Goal: Task Accomplishment & Management: Manage account settings

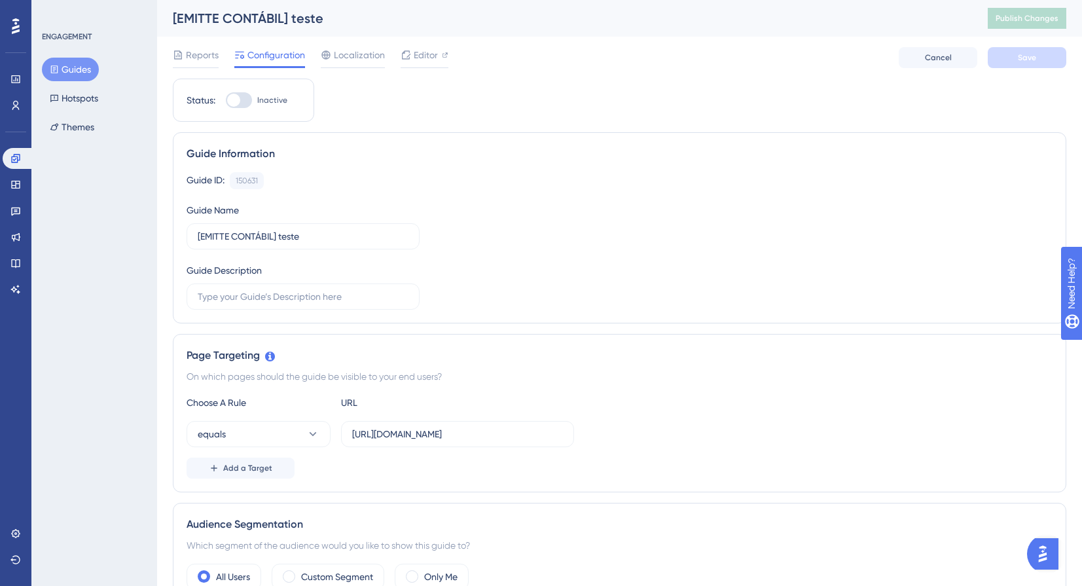
click at [256, 106] on label "Inactive" at bounding box center [257, 100] width 62 height 16
click at [226, 101] on input "Inactive" at bounding box center [225, 100] width 1 height 1
checkbox input "true"
drag, startPoint x: 766, startPoint y: 82, endPoint x: 783, endPoint y: 84, distance: 16.5
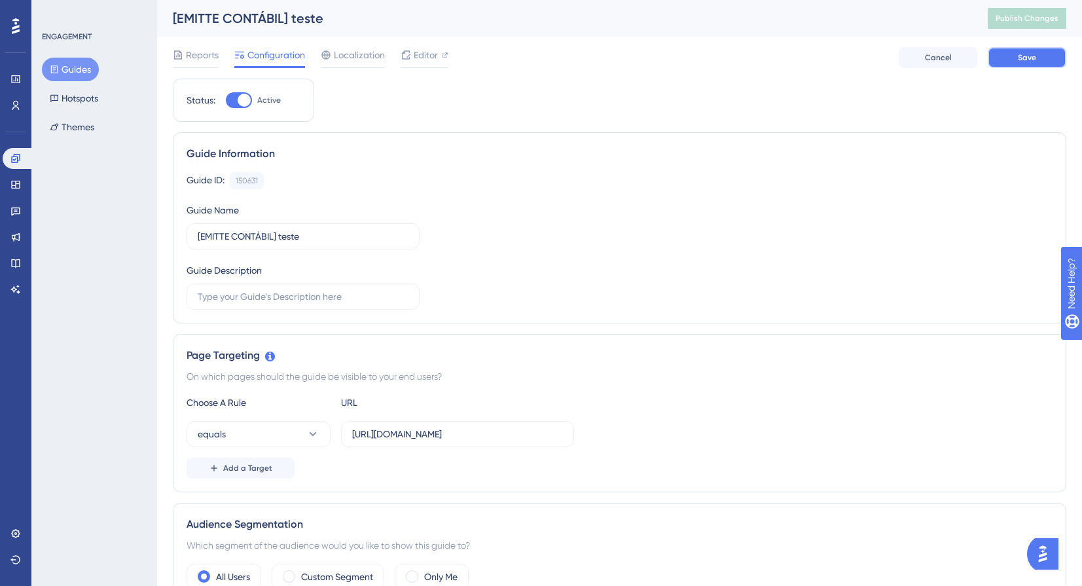
click at [1019, 65] on button "Save" at bounding box center [1026, 57] width 79 height 21
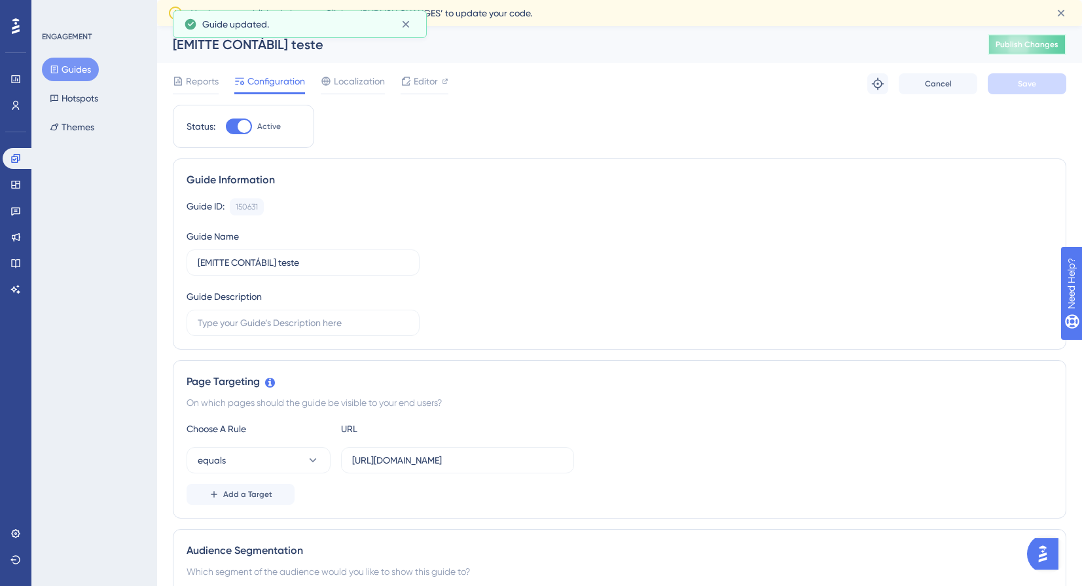
click at [1030, 41] on span "Publish Changes" at bounding box center [1026, 44] width 63 height 10
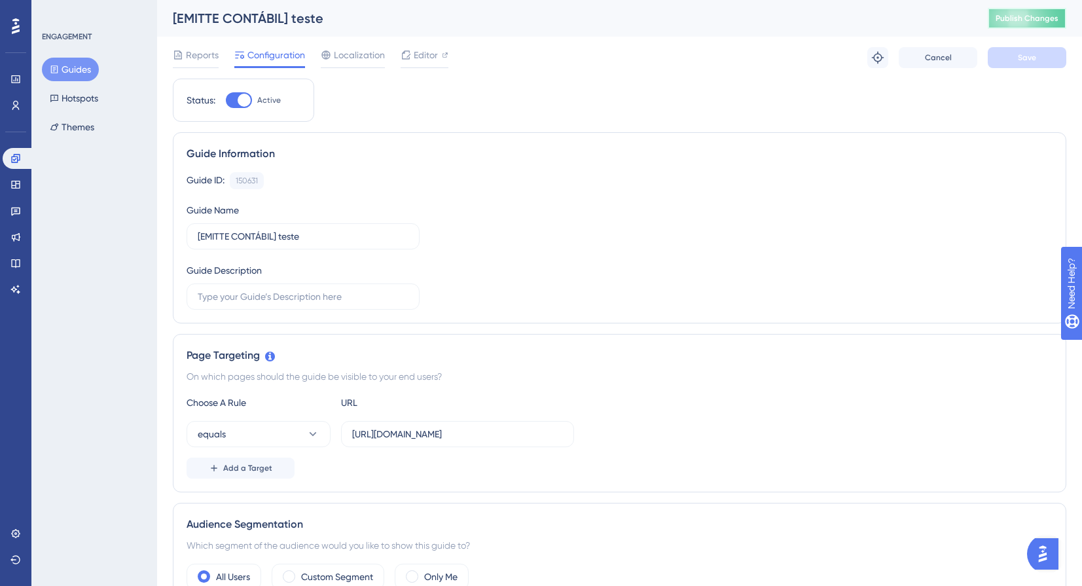
click at [1033, 21] on span "Publish Changes" at bounding box center [1026, 18] width 63 height 10
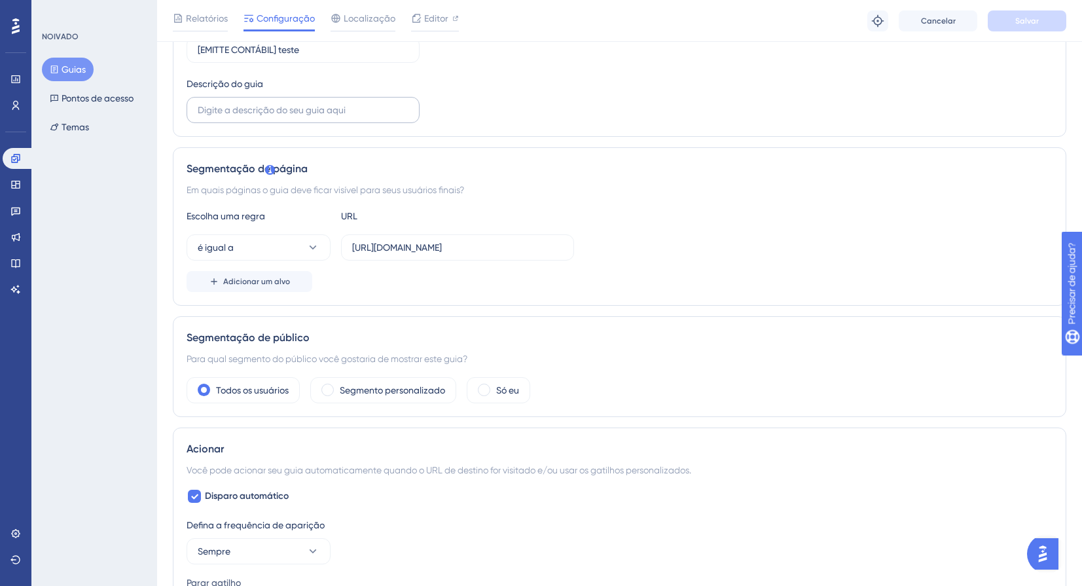
scroll to position [196, 0]
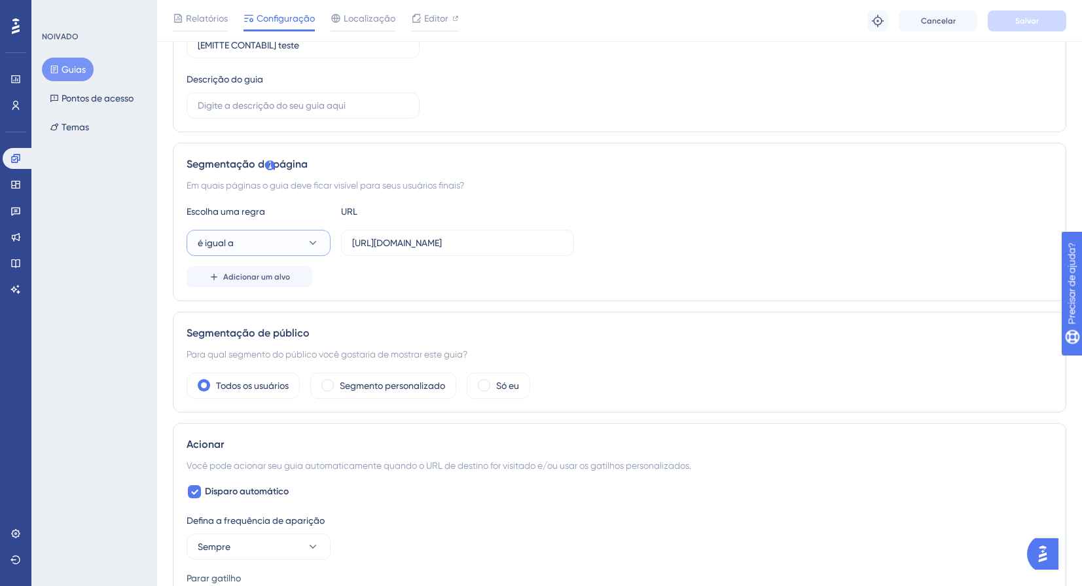
click at [296, 249] on button "é igual a" at bounding box center [258, 243] width 144 height 26
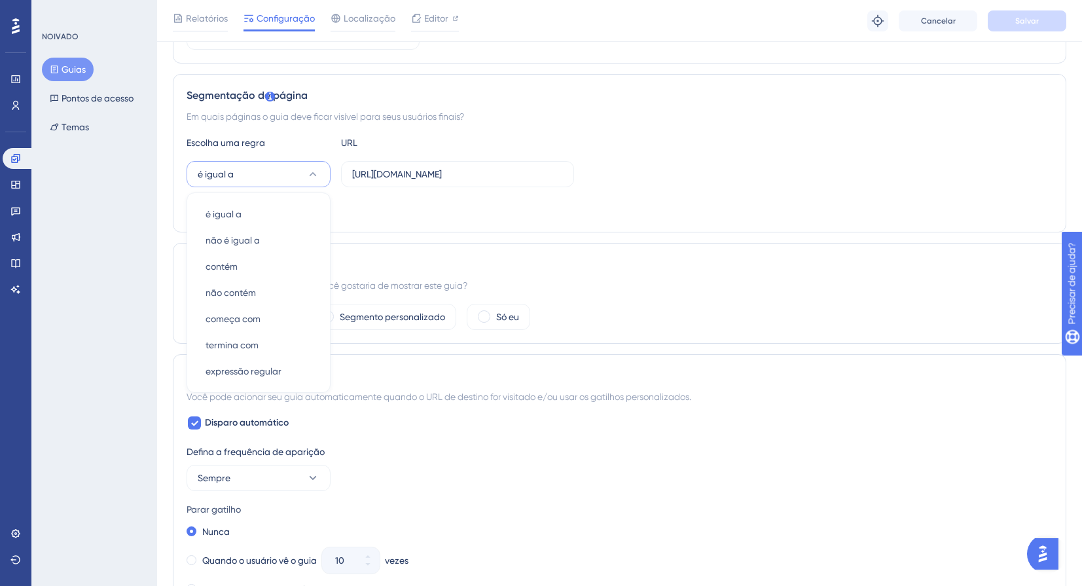
click at [711, 187] on div "Escolha uma regra URL é igual a é igual a é igual a não é igual a não é igual a…" at bounding box center [619, 177] width 866 height 84
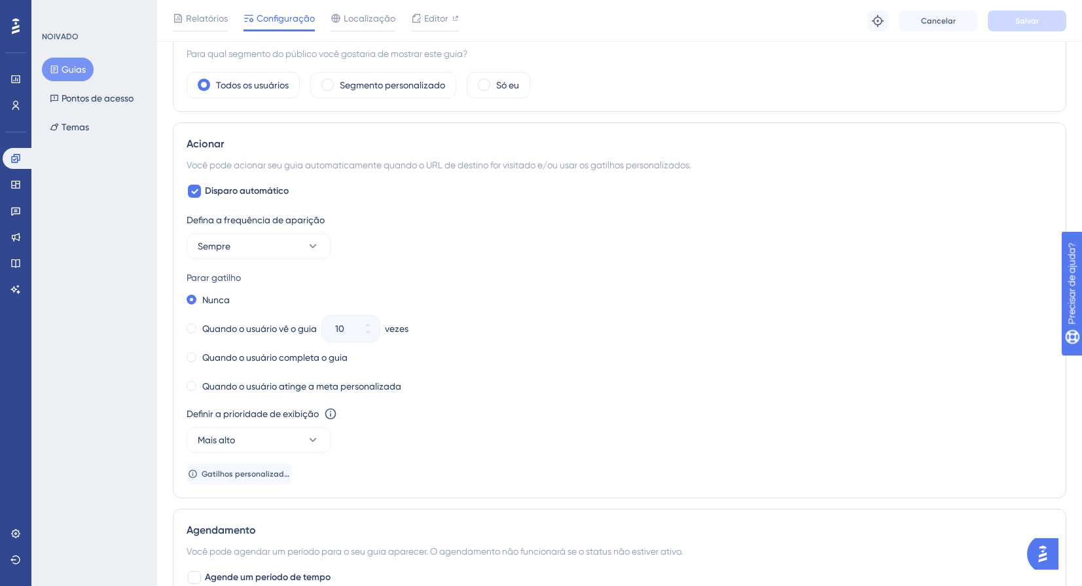
scroll to position [527, 0]
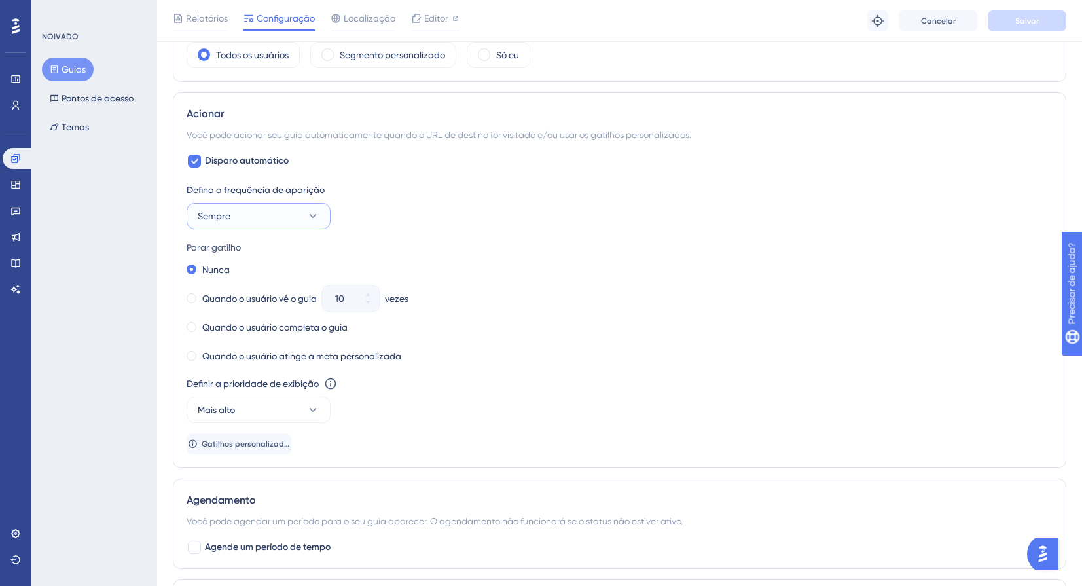
click at [299, 208] on button "Sempre" at bounding box center [258, 216] width 144 height 26
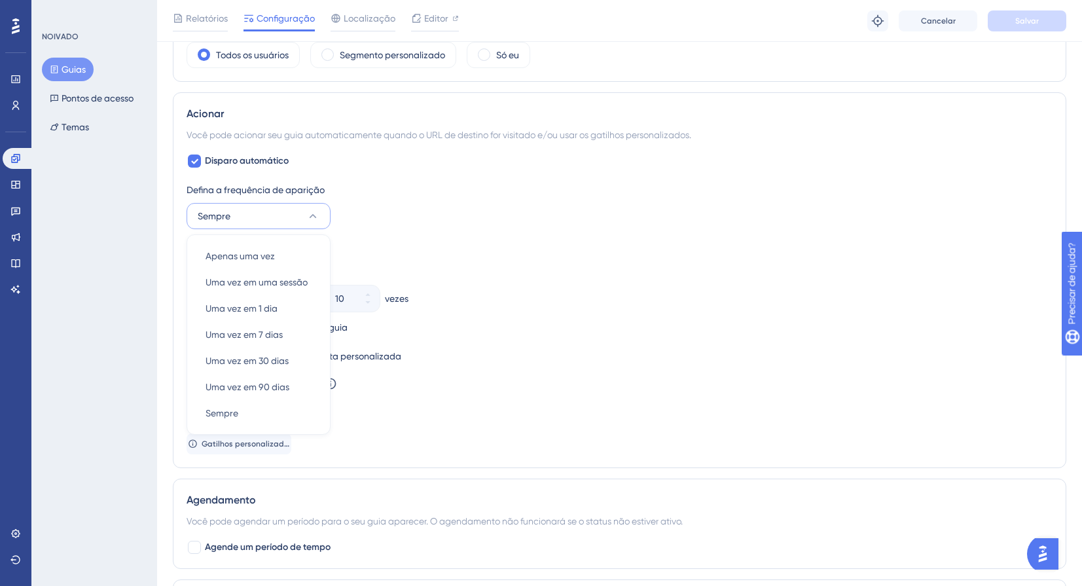
scroll to position [569, 0]
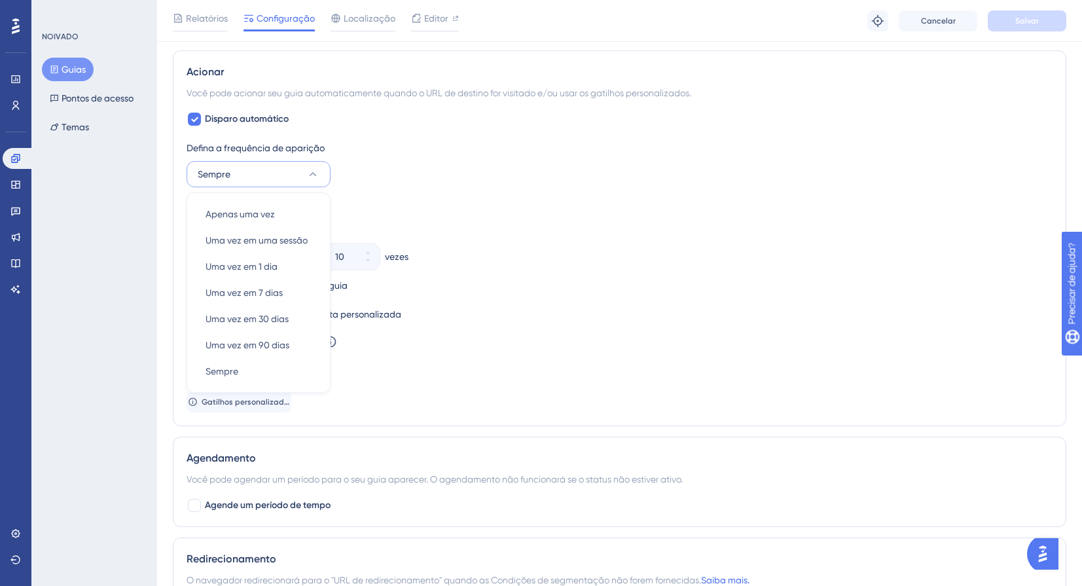
click at [436, 180] on div "Defina a frequência de aparição Sempre Apenas uma vez Apenas uma vez Uma vez em…" at bounding box center [619, 163] width 866 height 47
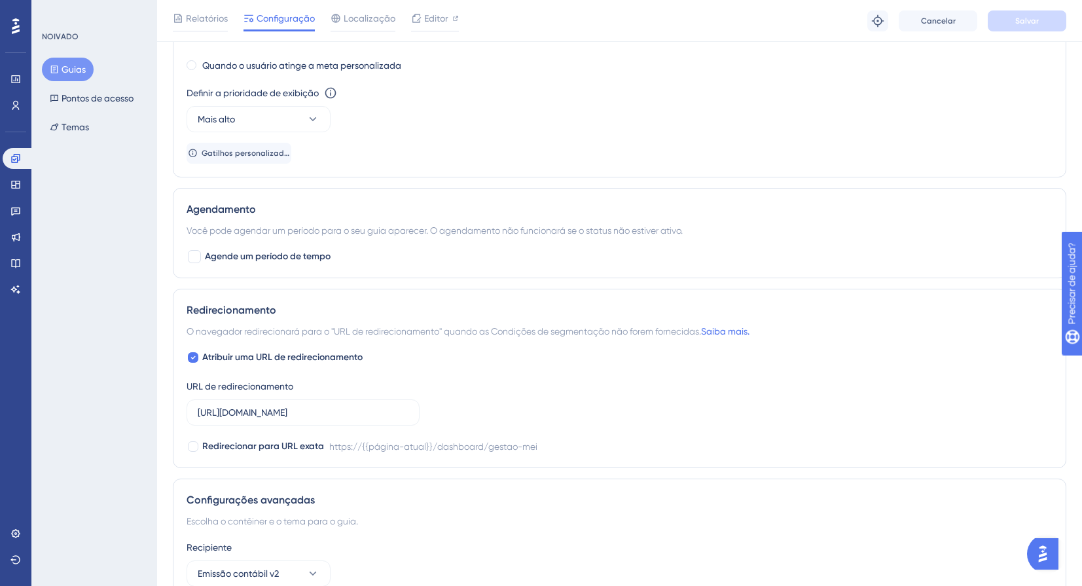
scroll to position [896, 0]
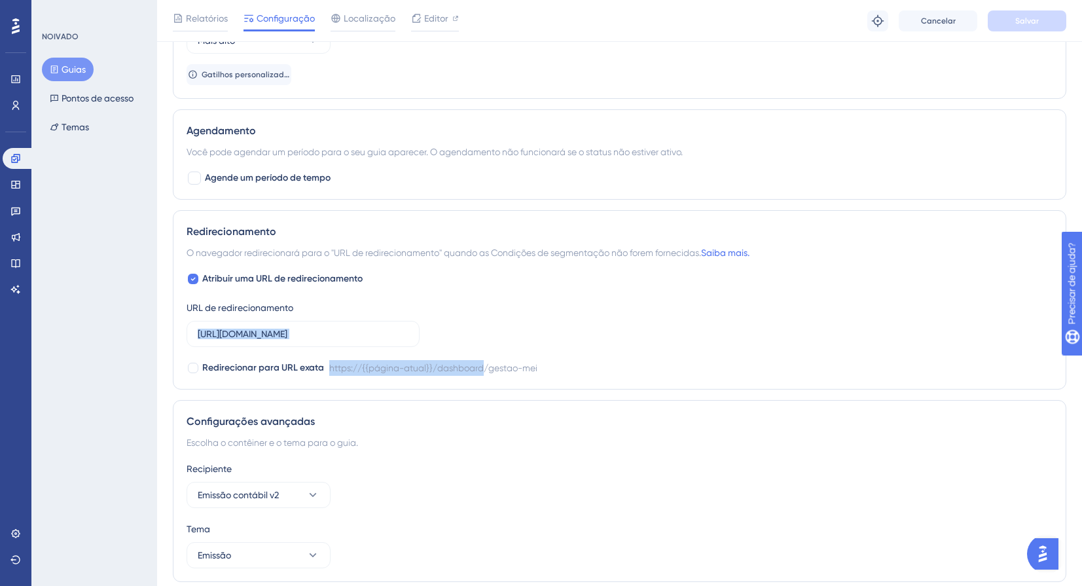
drag, startPoint x: 362, startPoint y: 326, endPoint x: 482, endPoint y: 323, distance: 120.4
click at [482, 323] on div "Atribuir uma URL de redirecionamento URL de redirecionamento https://painel-con…" at bounding box center [619, 323] width 866 height 105
click at [372, 330] on input "https://painel-contabil-v2.emitte.com.br/dashboard/gestao-mei" at bounding box center [303, 334] width 211 height 14
click at [364, 334] on input "https://painel-contabil-v2.emitte.com.br/dashboard/gestao-mei" at bounding box center [303, 334] width 211 height 14
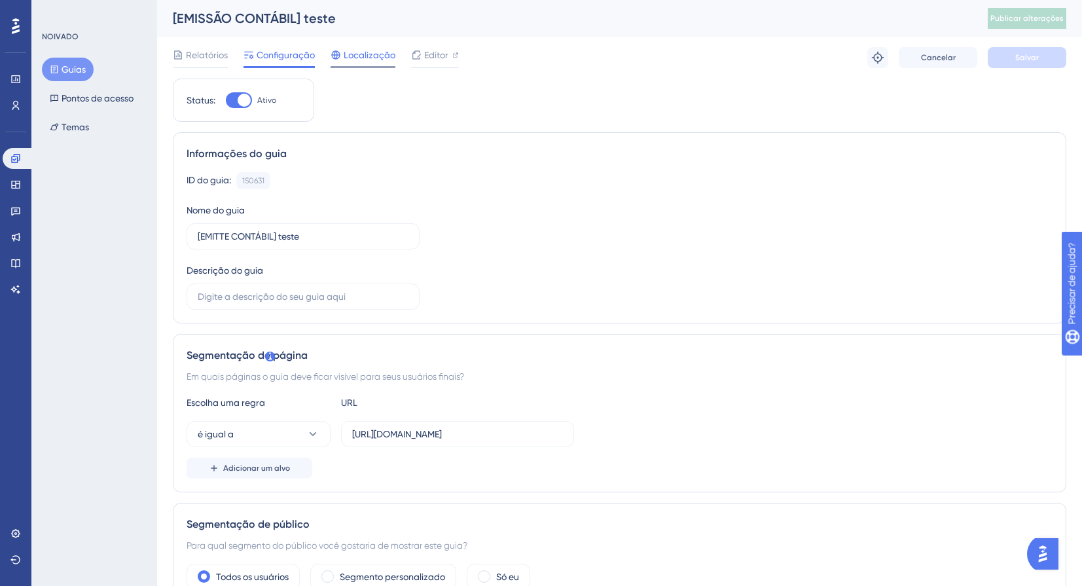
scroll to position [0, 0]
click at [364, 63] on div "Localização" at bounding box center [362, 57] width 65 height 21
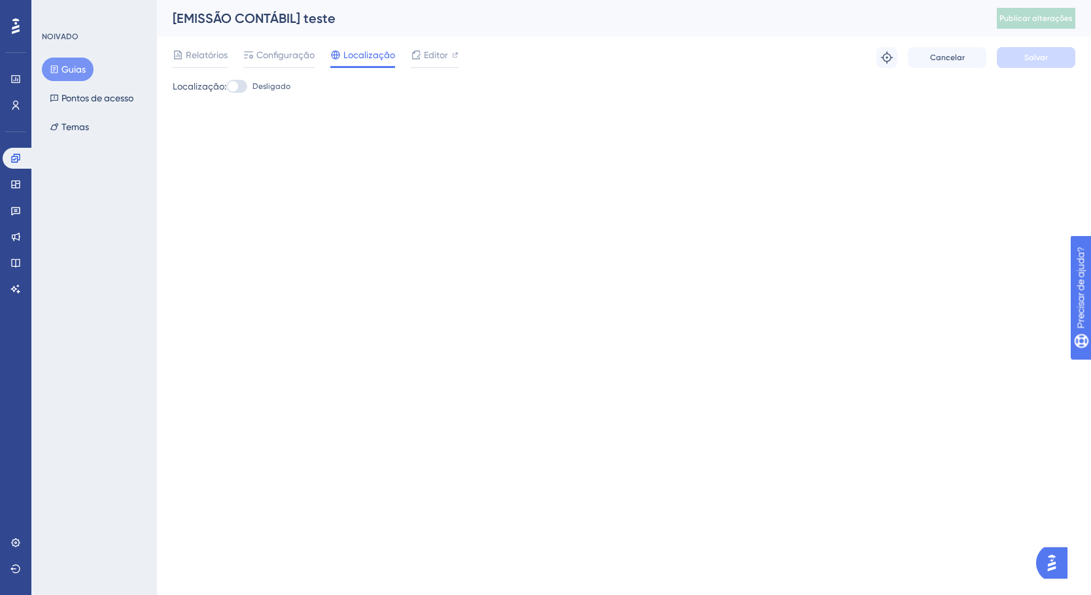
click at [244, 88] on div at bounding box center [236, 86] width 21 height 13
click at [226, 87] on input "Desligado" at bounding box center [226, 86] width 1 height 1
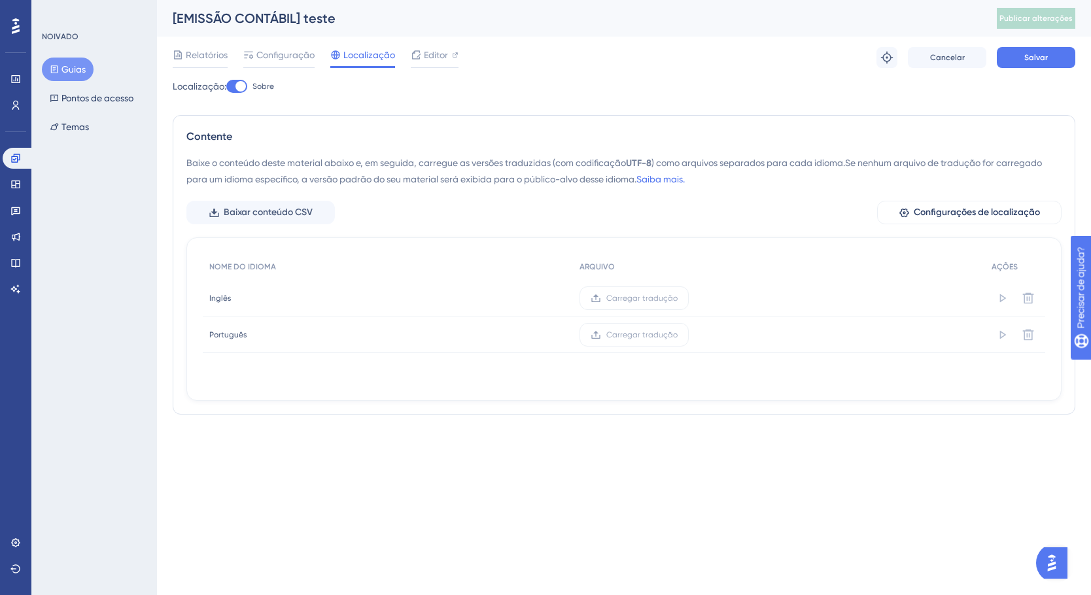
click at [244, 88] on div at bounding box center [241, 86] width 10 height 10
click at [226, 87] on input "Sobre" at bounding box center [226, 86] width 1 height 1
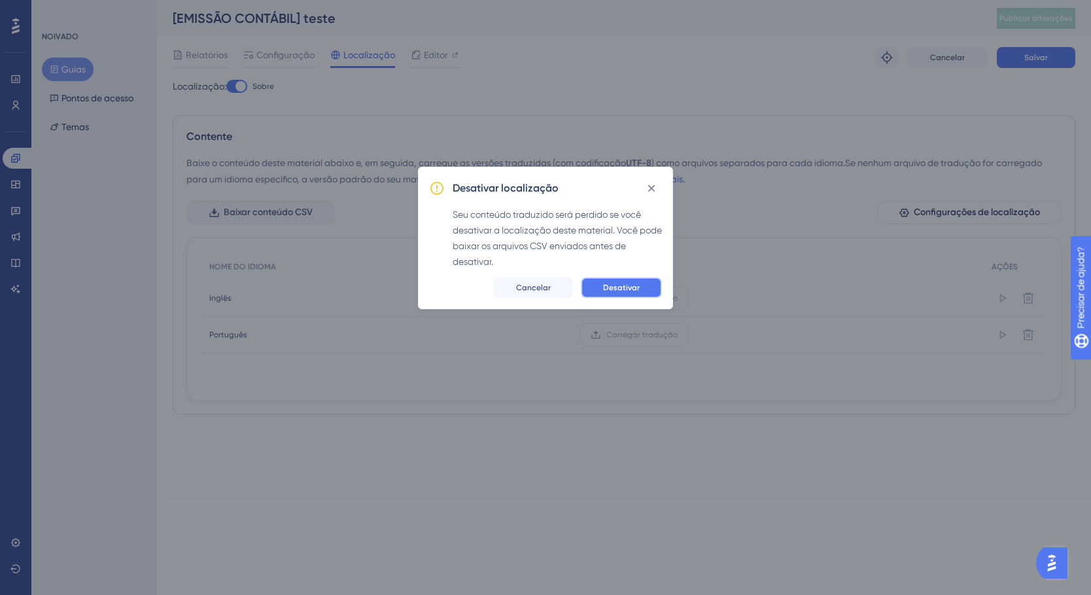
click at [633, 289] on font "Desativar" at bounding box center [621, 287] width 37 height 9
checkbox input "false"
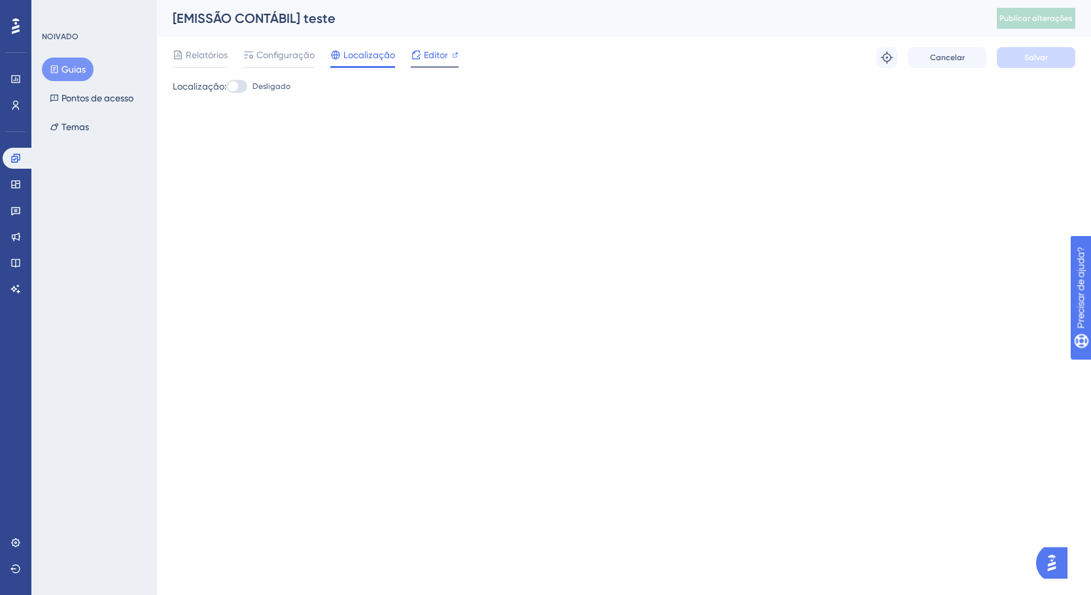
click at [429, 62] on span "Editor" at bounding box center [436, 55] width 24 height 16
click at [209, 55] on font "Relatórios" at bounding box center [207, 55] width 42 height 10
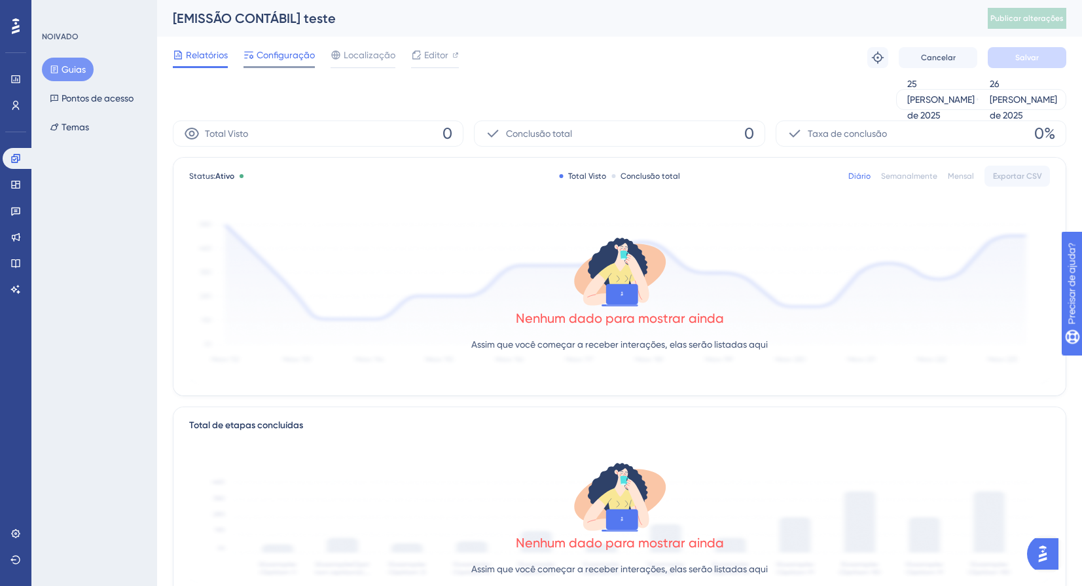
click at [281, 50] on font "Configuração" at bounding box center [286, 55] width 58 height 10
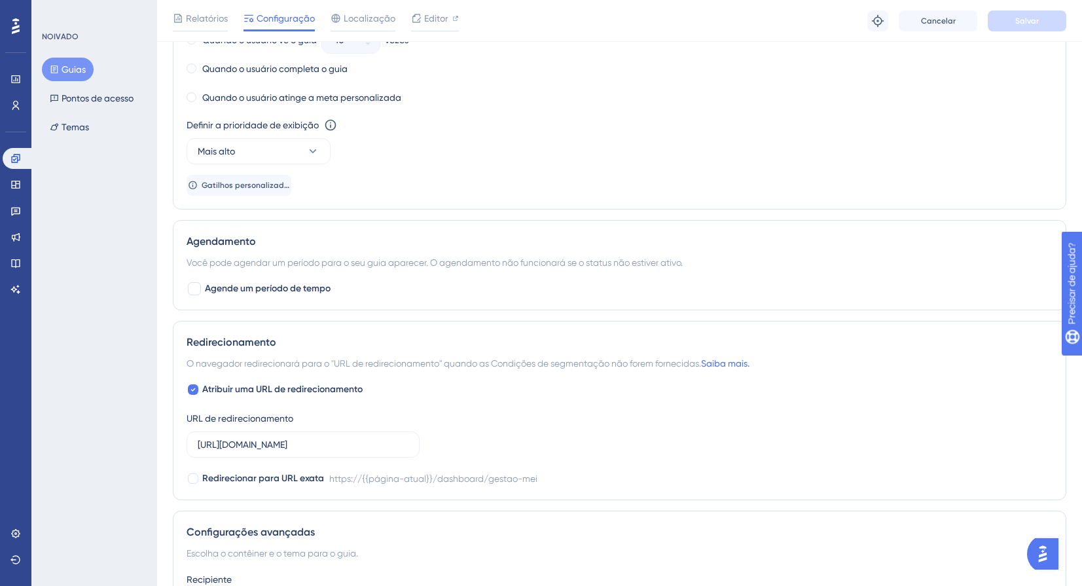
scroll to position [944, 0]
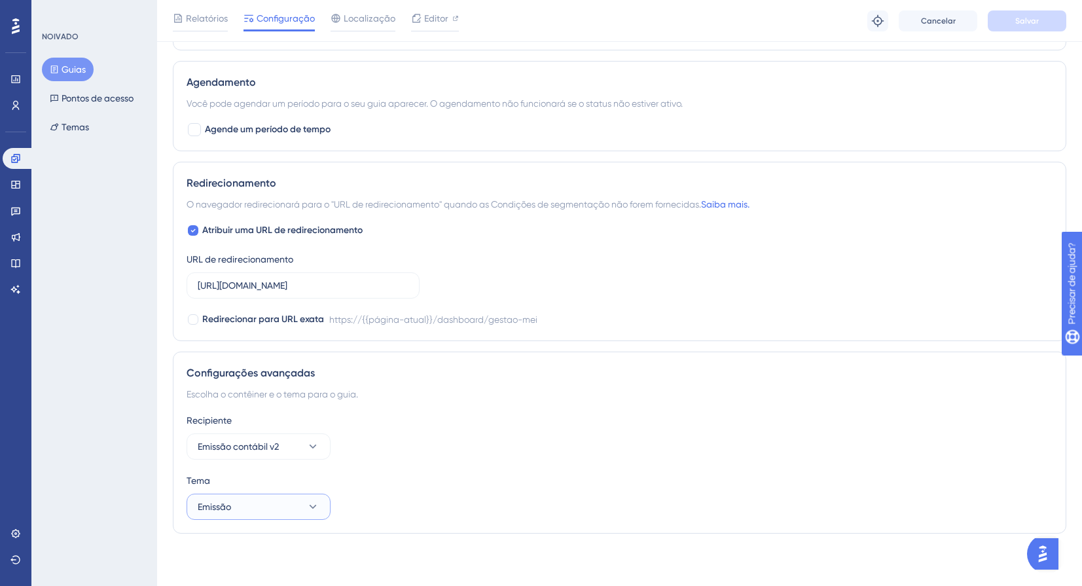
click at [309, 501] on icon at bounding box center [312, 506] width 13 height 13
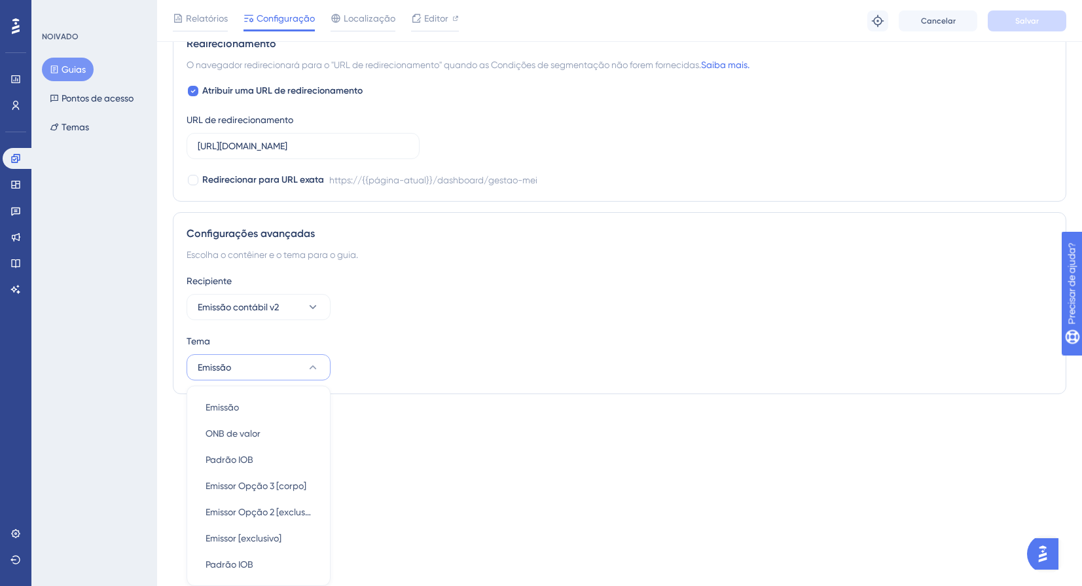
click at [510, 334] on div "Tema" at bounding box center [619, 341] width 866 height 16
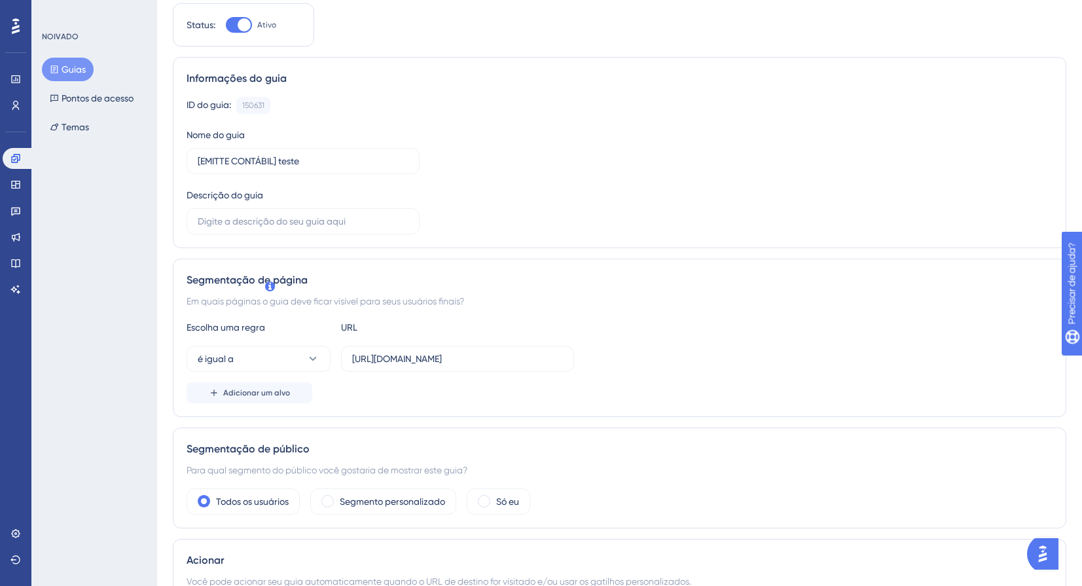
scroll to position [0, 0]
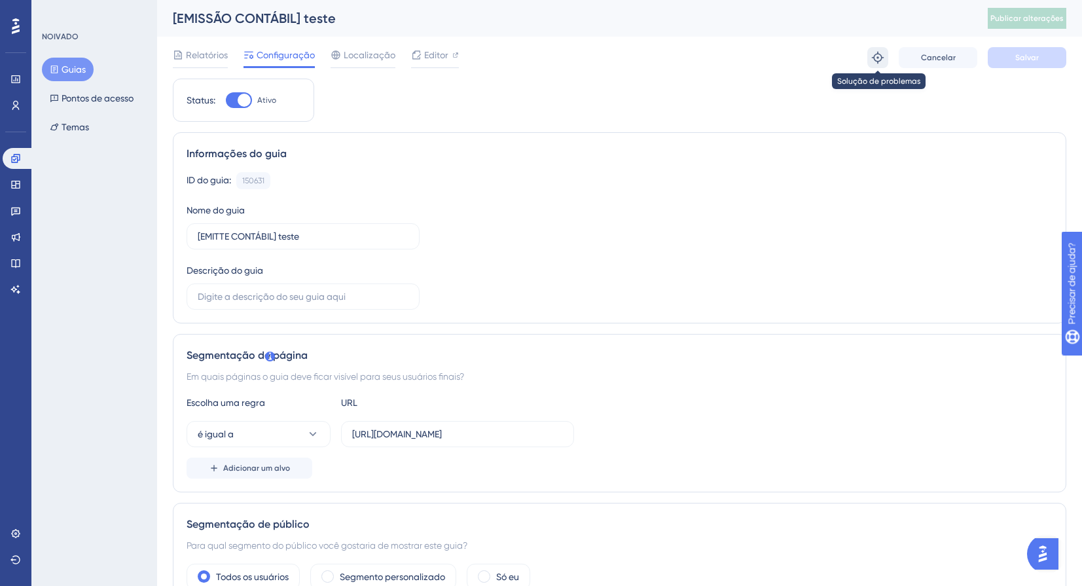
click at [877, 54] on icon at bounding box center [878, 58] width 12 height 12
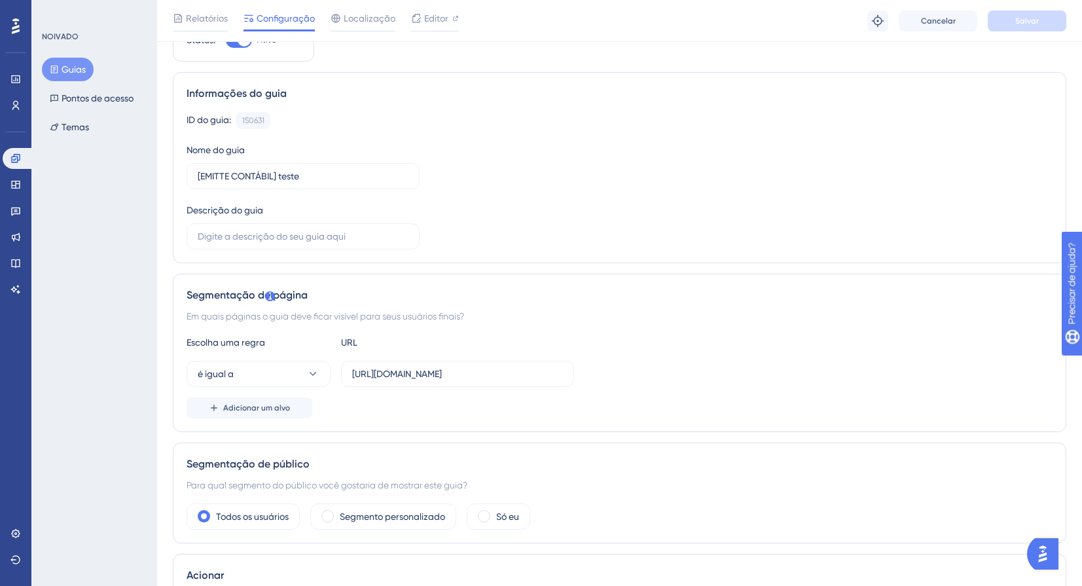
scroll to position [196, 0]
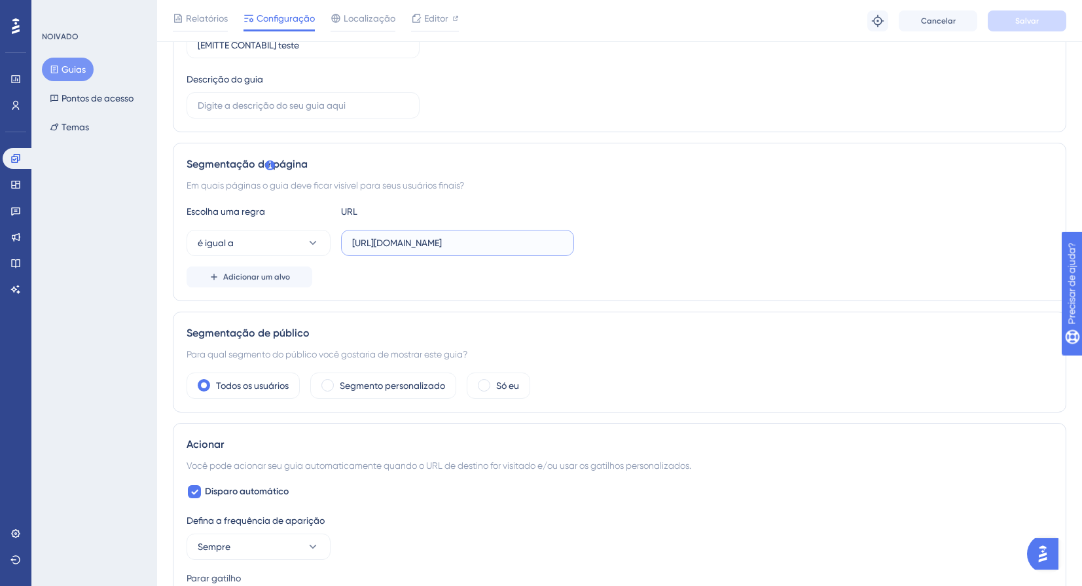
drag, startPoint x: 470, startPoint y: 248, endPoint x: 586, endPoint y: 263, distance: 116.1
click at [746, 258] on div "Escolha uma regra URL é igual a https://painel-contabil-v2.emitte.com.br/dashbo…" at bounding box center [619, 245] width 866 height 84
click at [508, 238] on input "https://painel-contabil-v2.emitte.com.br/dashboard/gestao-mei" at bounding box center [457, 243] width 211 height 14
drag, startPoint x: 440, startPoint y: 249, endPoint x: 277, endPoint y: 251, distance: 162.3
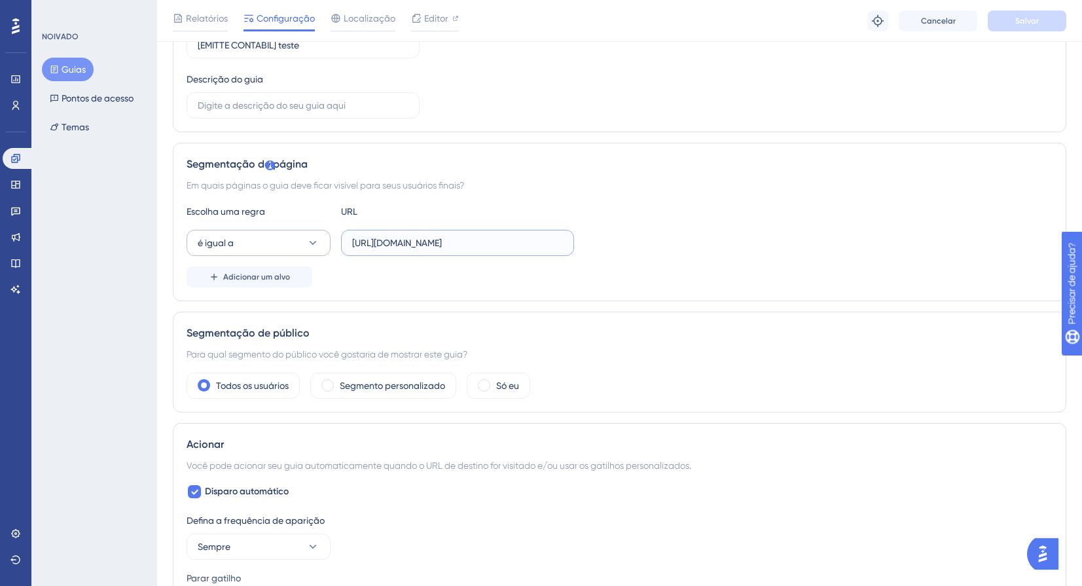
click at [277, 251] on div "é igual a https://painel-contabil-v2.emitte.com.br/dashboard/gestao-mei" at bounding box center [379, 243] width 387 height 26
click at [807, 139] on div "Status: Ativo Informações do guia ID do guia: 150631 Cópia Nome do guia [EMITTE…" at bounding box center [619, 589] width 893 height 1404
drag, startPoint x: 745, startPoint y: 193, endPoint x: 523, endPoint y: 247, distance: 228.2
click at [745, 194] on div "Segmentação de página Em quais páginas o guia deve ficar visível para seus usuá…" at bounding box center [619, 222] width 893 height 158
drag, startPoint x: 386, startPoint y: 241, endPoint x: 298, endPoint y: 239, distance: 87.7
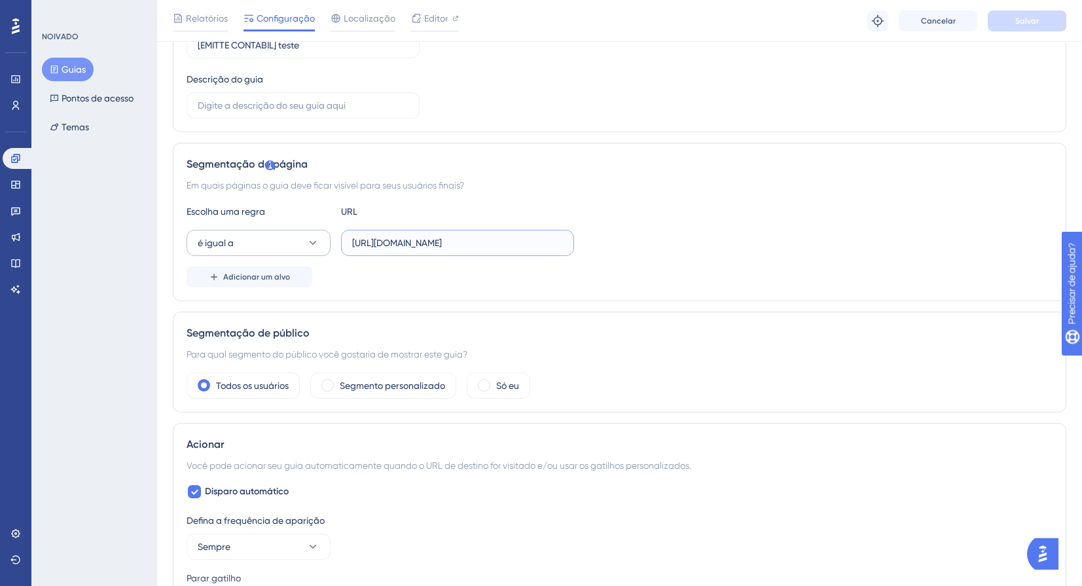
click at [298, 239] on div "é igual a https://painel-contabil-v2.emitte.com.br/dashboard/gestao-mei" at bounding box center [379, 243] width 387 height 26
drag, startPoint x: 705, startPoint y: 175, endPoint x: 540, endPoint y: 216, distance: 169.3
click at [701, 173] on div "Segmentação de página Em quais páginas o guia deve ficar visível para seus usuá…" at bounding box center [619, 222] width 893 height 158
click at [499, 240] on input "https://painel-contabil-v2.emitte.com.br/dashboard/gestao-mei" at bounding box center [457, 243] width 211 height 14
paste input "text"
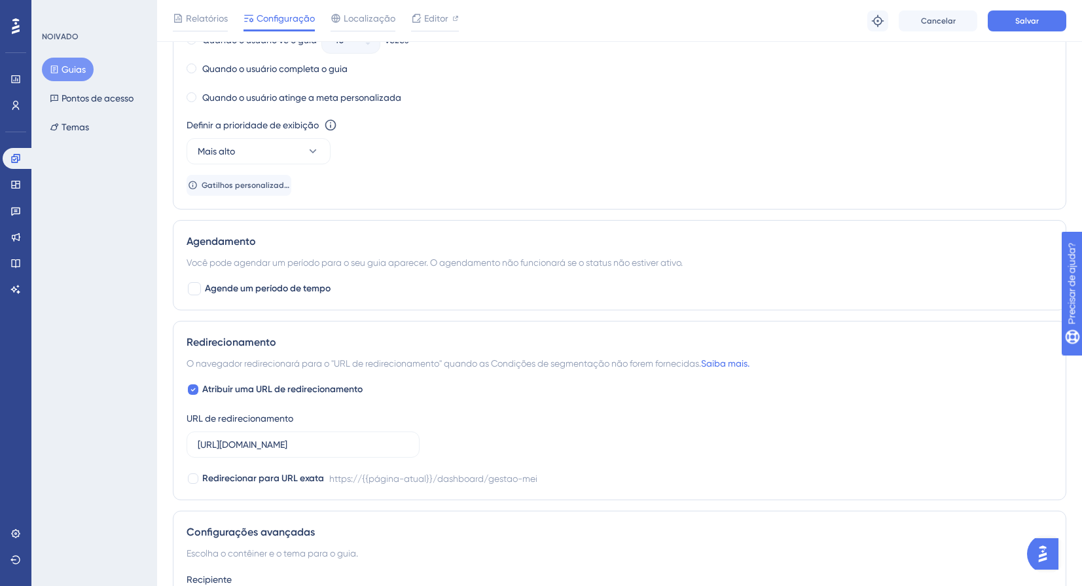
scroll to position [944, 0]
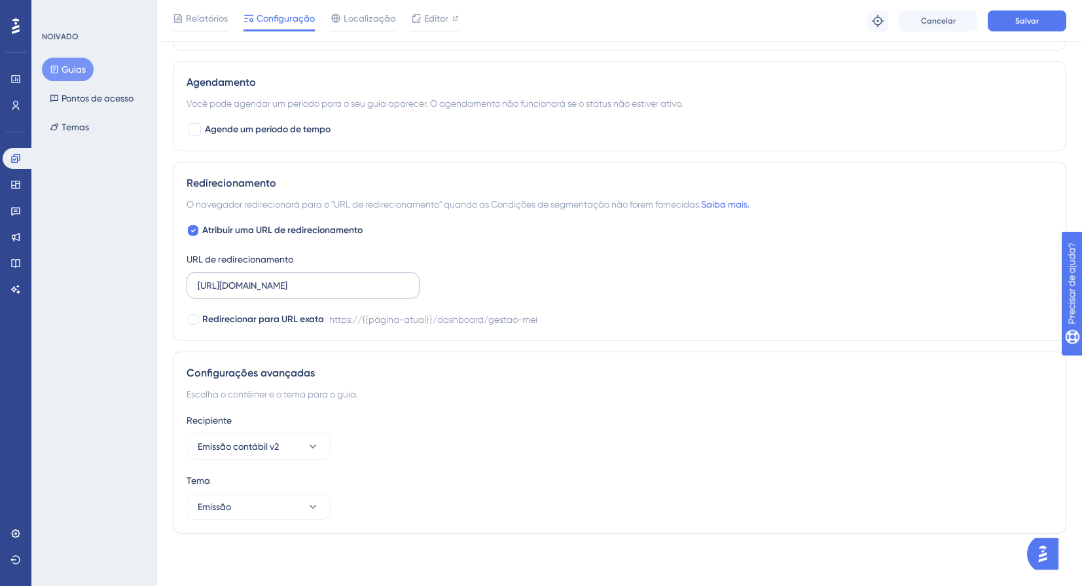
type input "painel-contabil-v2.emitte.com.br/dashboard/gestao-mei"
click at [317, 290] on input "https://painel-contabil-v2.emitte.com.br/dashboard/gestao-mei" at bounding box center [303, 285] width 211 height 14
paste input "text"
drag, startPoint x: 372, startPoint y: 281, endPoint x: 105, endPoint y: 280, distance: 267.6
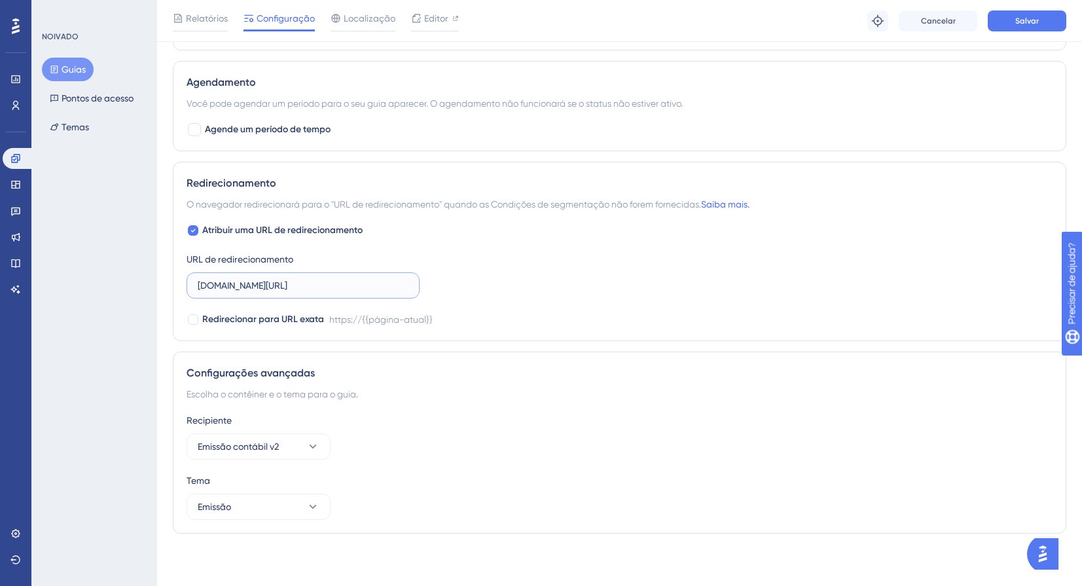
click at [363, 288] on input "painel-contabil-v2.emitte.com.br/dashboard/gestao-mei" at bounding box center [303, 285] width 211 height 14
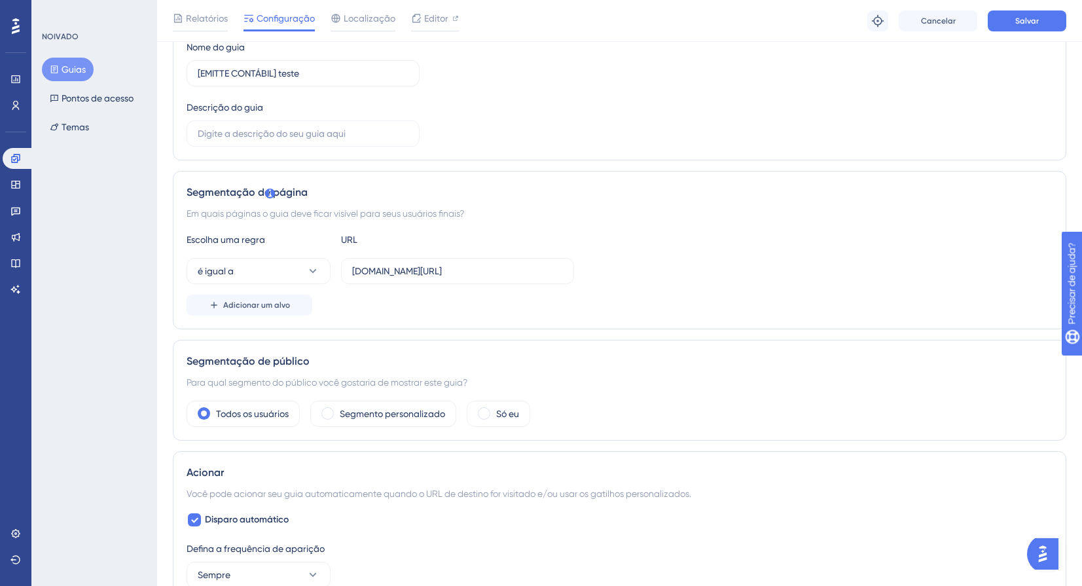
scroll to position [159, 0]
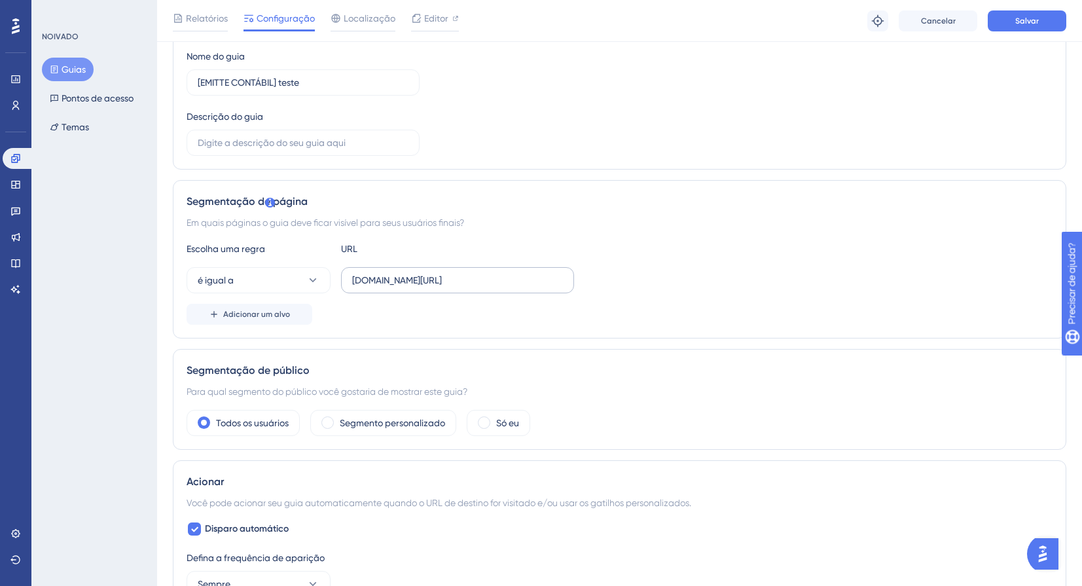
type input "painel-contabil-v2.emitte.com.br/dashboard/gestao-mei"
drag, startPoint x: 382, startPoint y: 284, endPoint x: 321, endPoint y: 290, distance: 61.1
click at [321, 290] on div "é igual a painel-contabil-v2.emitte.com.br/dashboard/gestao-mei" at bounding box center [379, 280] width 387 height 26
click at [1018, 16] on span "Salvar" at bounding box center [1027, 21] width 24 height 10
click at [480, 56] on div "ID do guia: 150631 Cópia Nome do guia [EMITTE CONTÁBIL] teste Descrição do guia" at bounding box center [619, 86] width 866 height 137
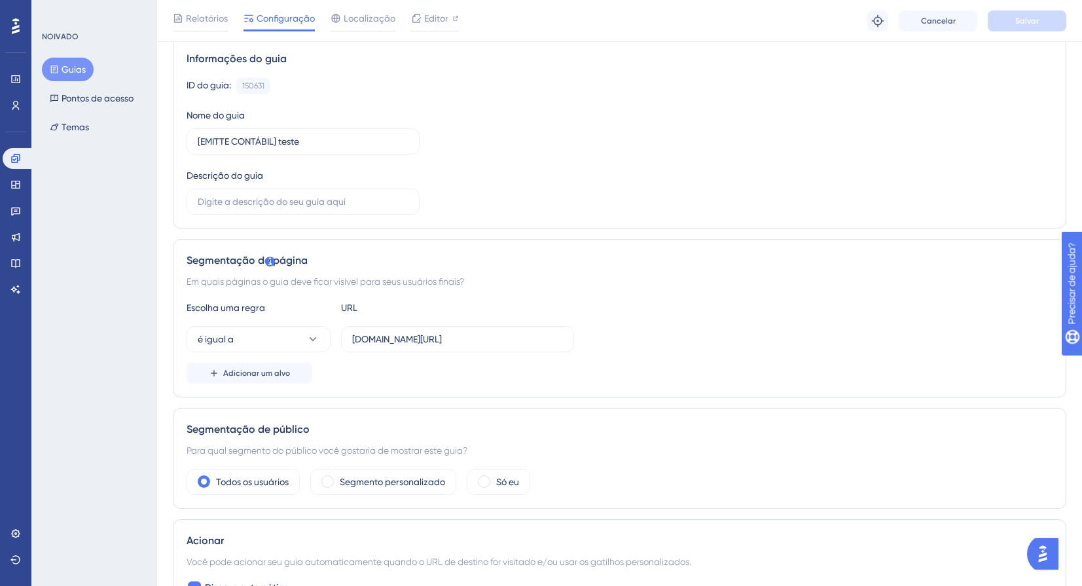
scroll to position [28, 0]
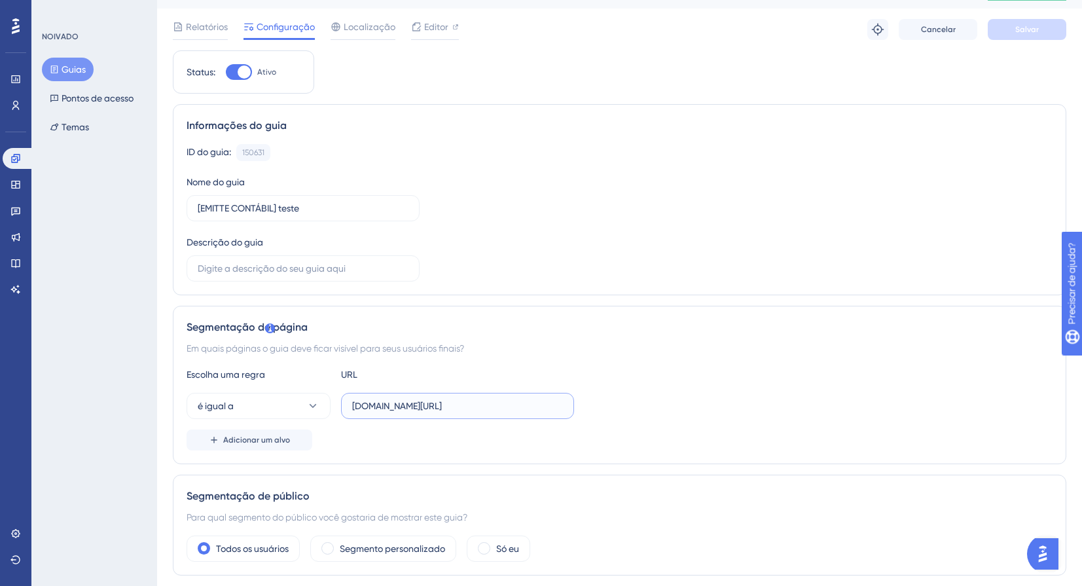
click at [482, 406] on input "painel-contabil-v2.emitte.com.br/dashboard/gestao-mei" at bounding box center [457, 405] width 211 height 14
click at [688, 311] on div "Segmentação de página Em quais páginas o guia deve ficar visível para seus usuá…" at bounding box center [619, 385] width 893 height 158
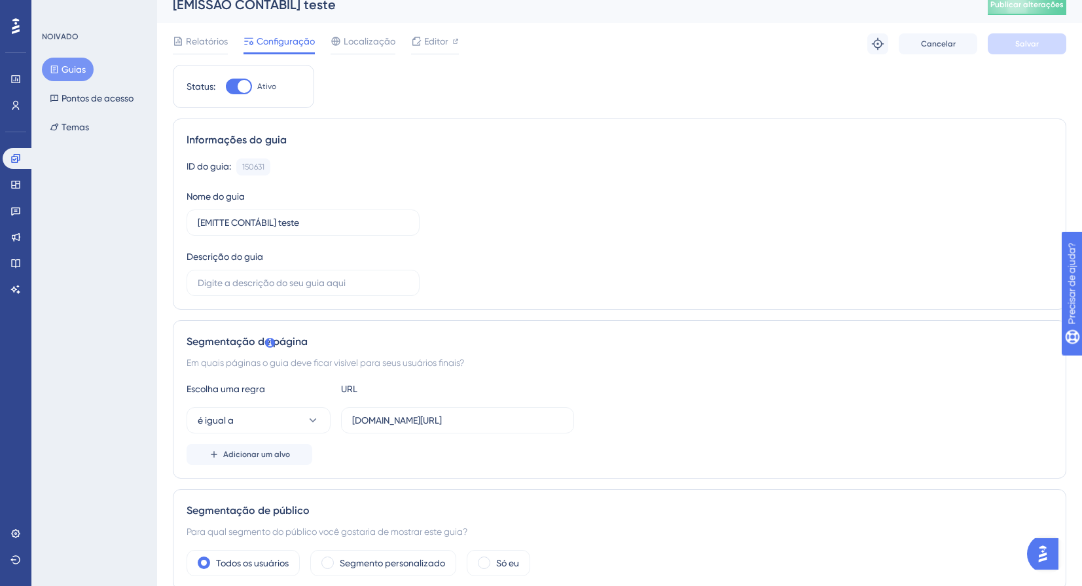
scroll to position [0, 0]
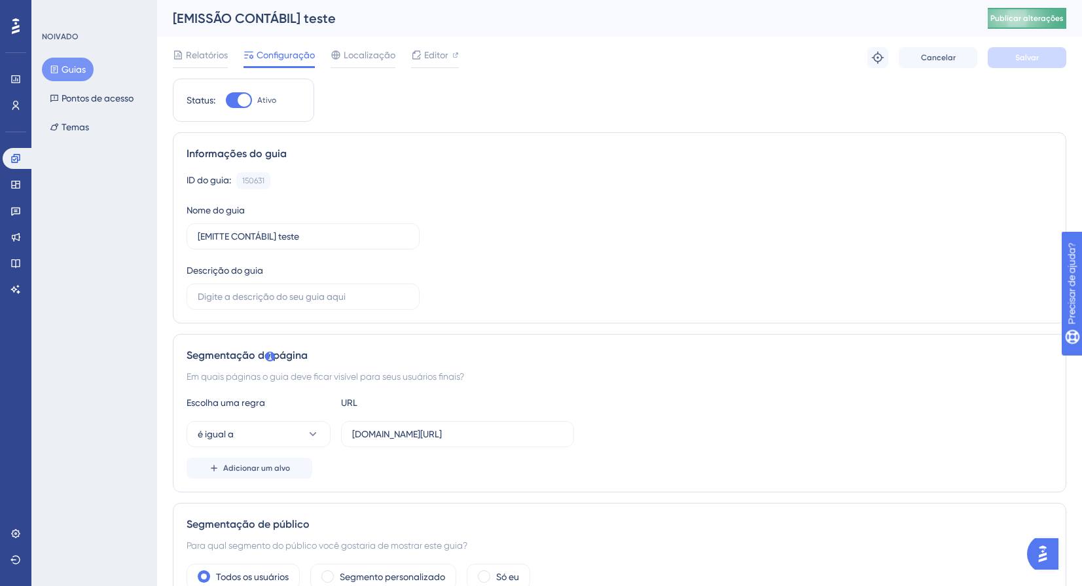
click at [1021, 18] on button "Publicar alterações" at bounding box center [1026, 18] width 79 height 21
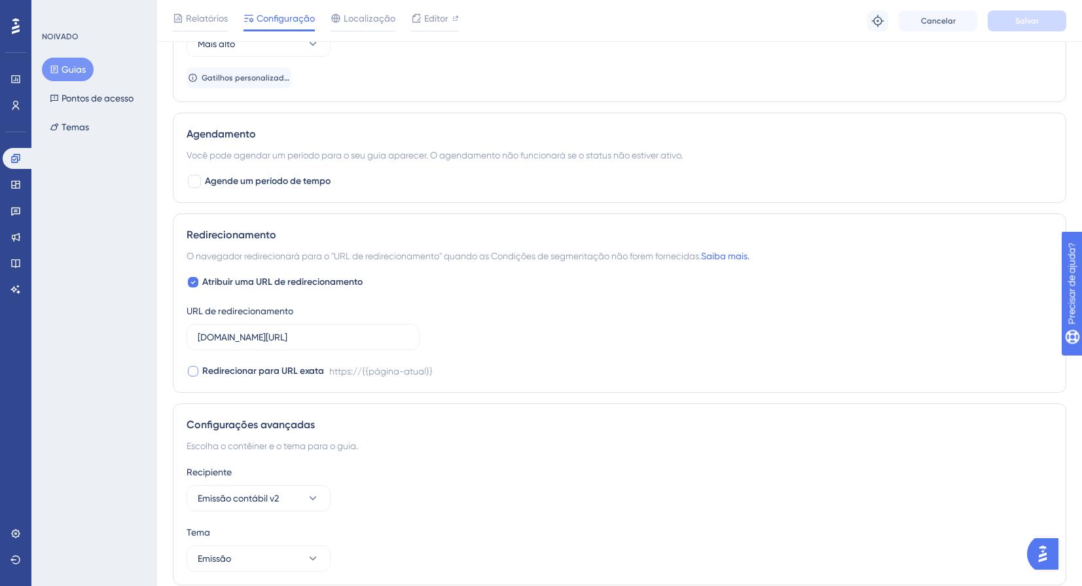
scroll to position [916, 0]
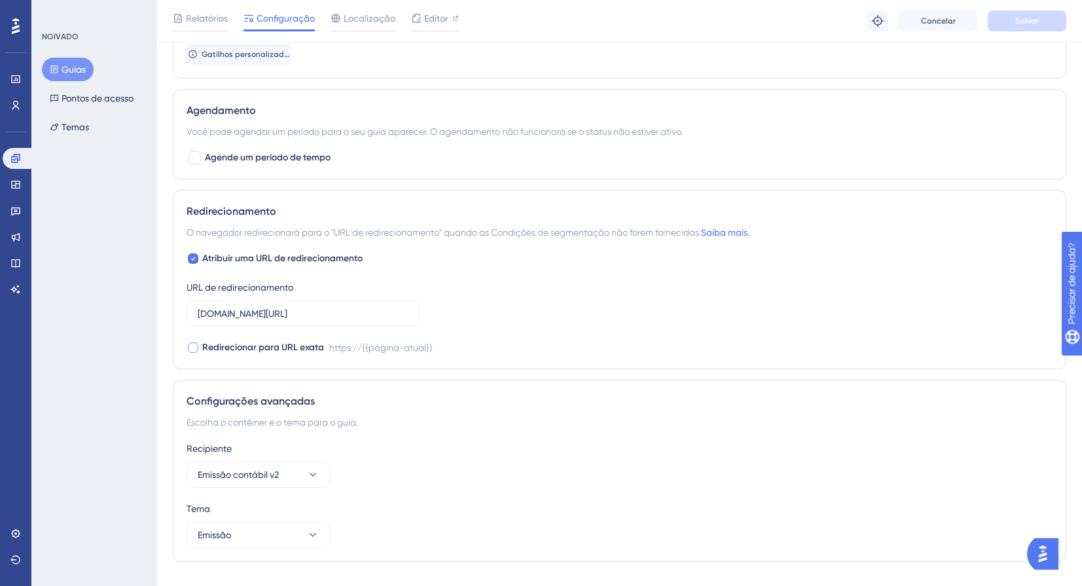
click at [207, 341] on span "Redirecionar para URL exata" at bounding box center [263, 348] width 122 height 16
checkbox input "true"
click at [188, 261] on div at bounding box center [193, 258] width 10 height 10
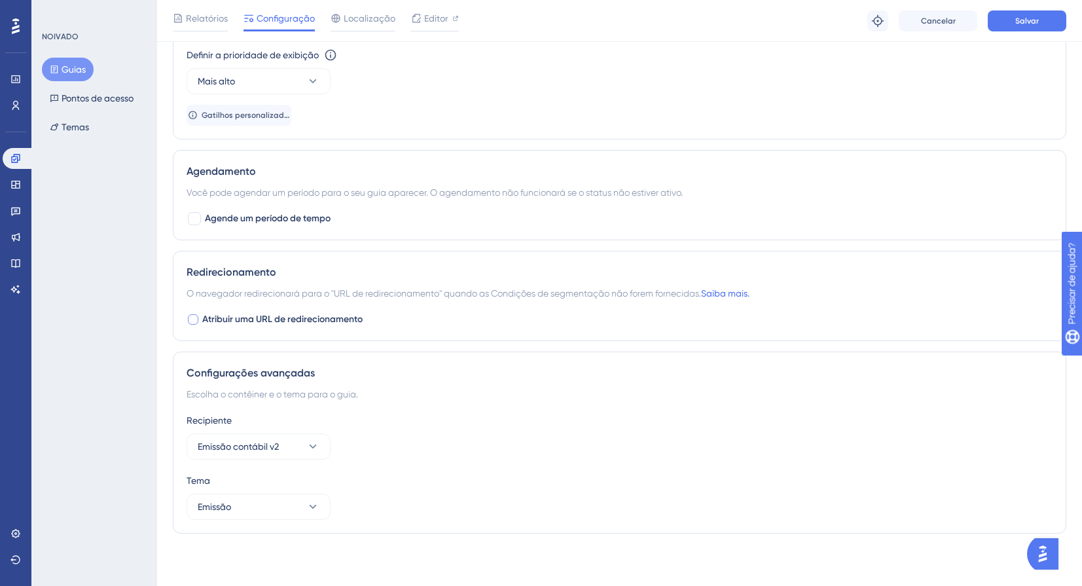
scroll to position [855, 0]
click at [194, 323] on div at bounding box center [193, 319] width 10 height 10
checkbox input "true"
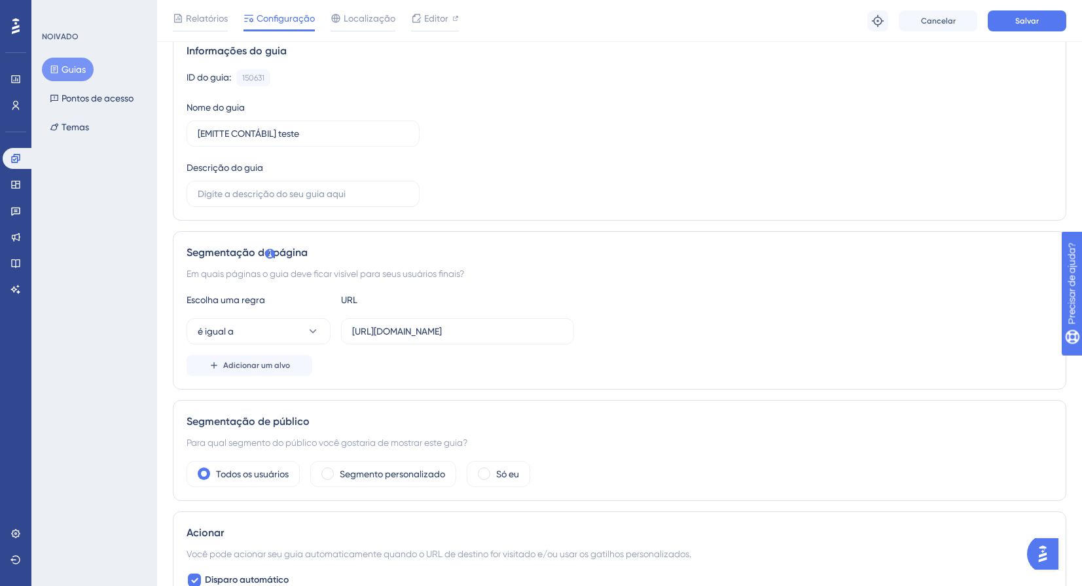
scroll to position [5, 0]
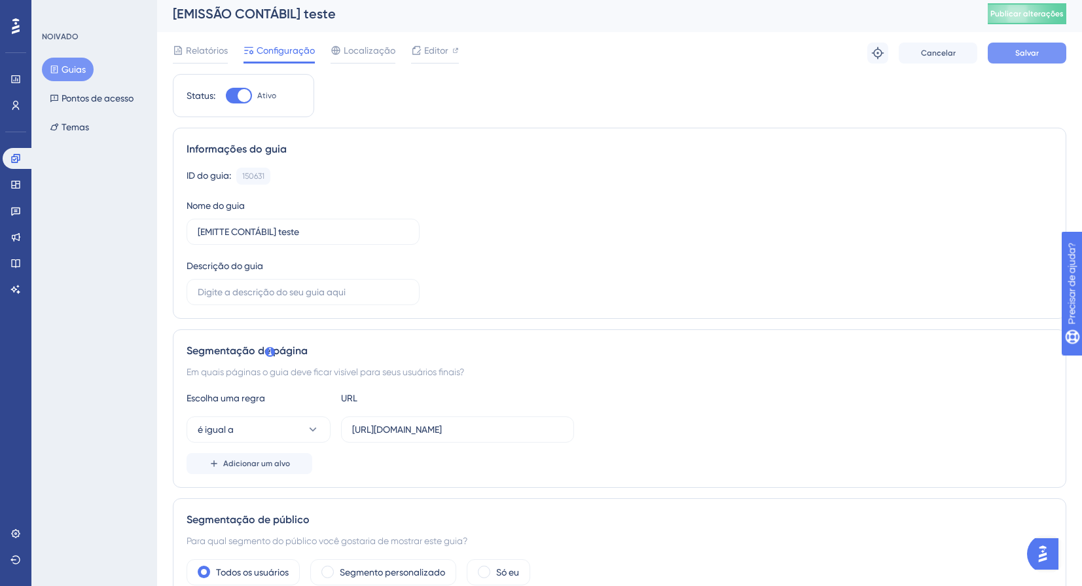
click at [1009, 53] on button "Salvar" at bounding box center [1026, 53] width 79 height 21
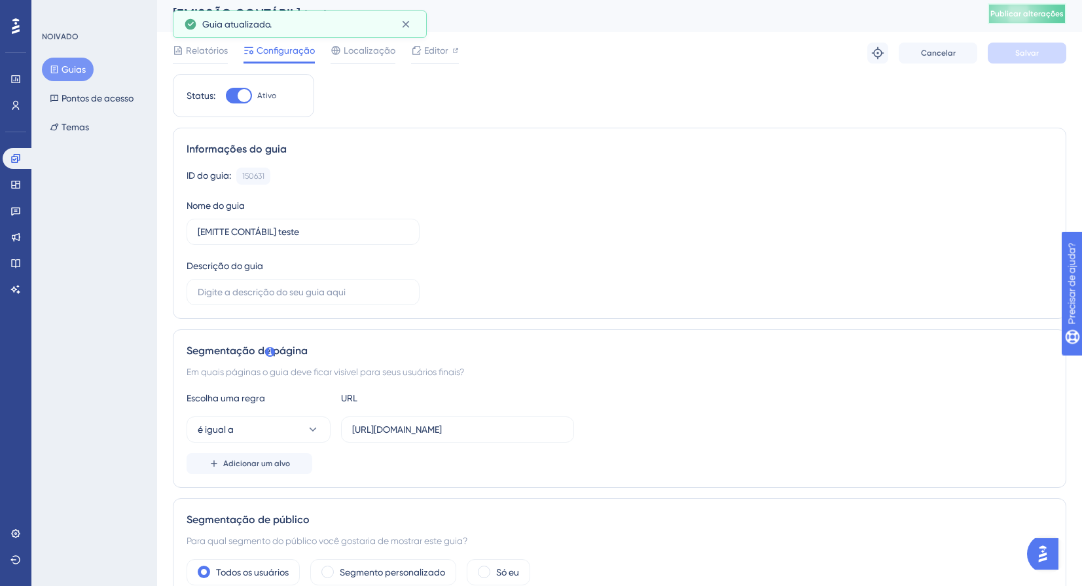
click at [1050, 21] on button "Publicar alterações" at bounding box center [1026, 13] width 79 height 21
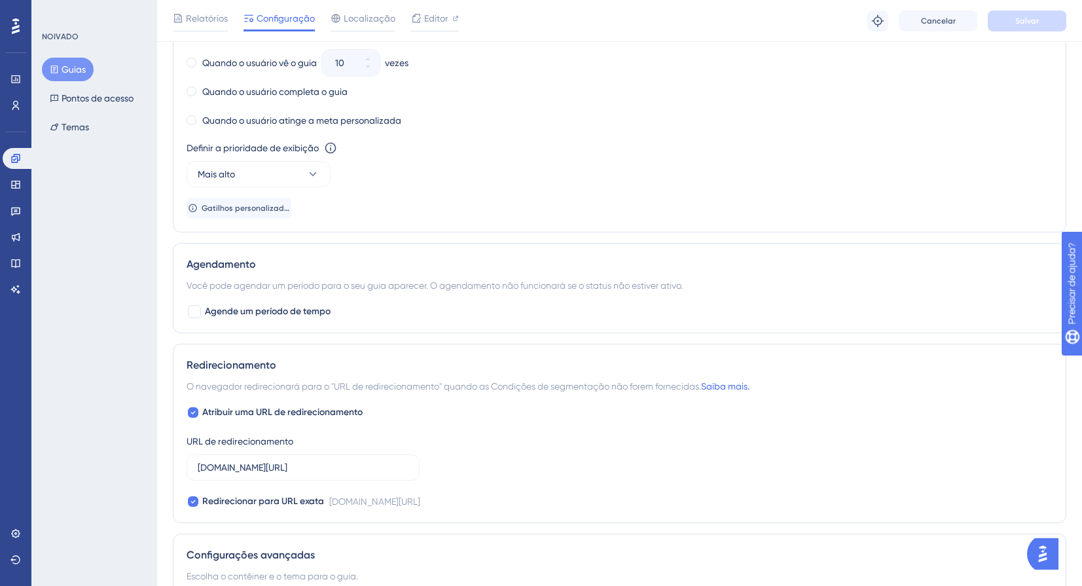
scroll to position [944, 0]
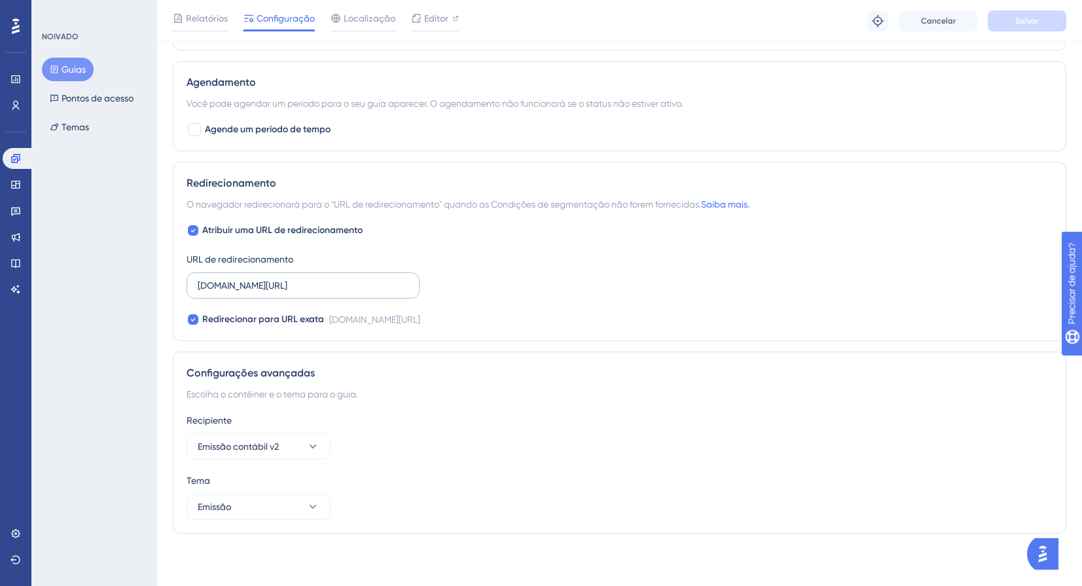
click at [208, 293] on label "painel-contabil-v2.emitte.com.br/dashboard/gestao-mei" at bounding box center [302, 285] width 233 height 26
click at [208, 292] on input "painel-contabil-v2.emitte.com.br/dashboard/gestao-mei" at bounding box center [303, 285] width 211 height 14
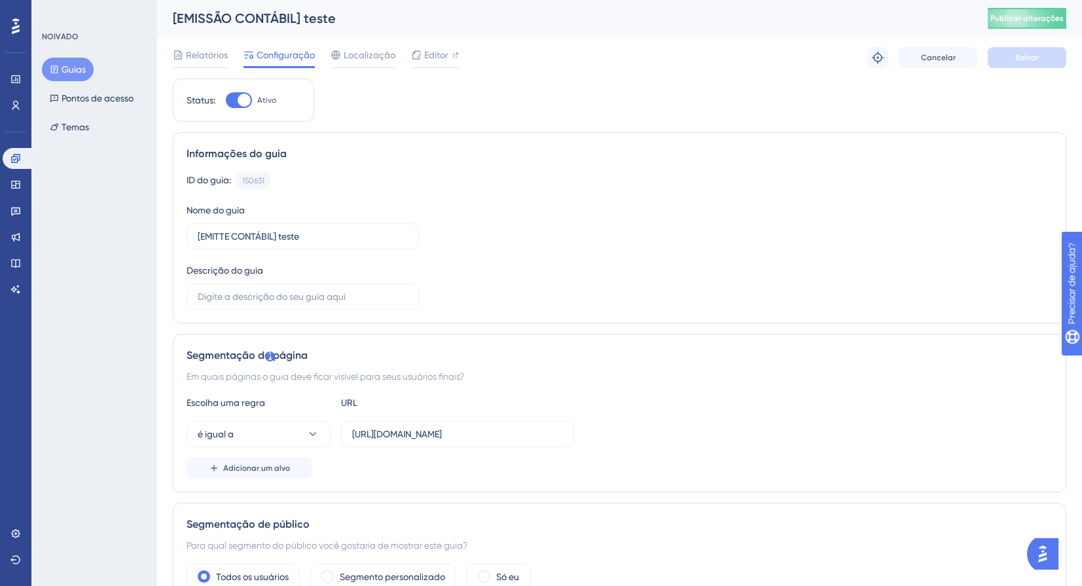
scroll to position [0, 0]
